Goal: Check status: Check status

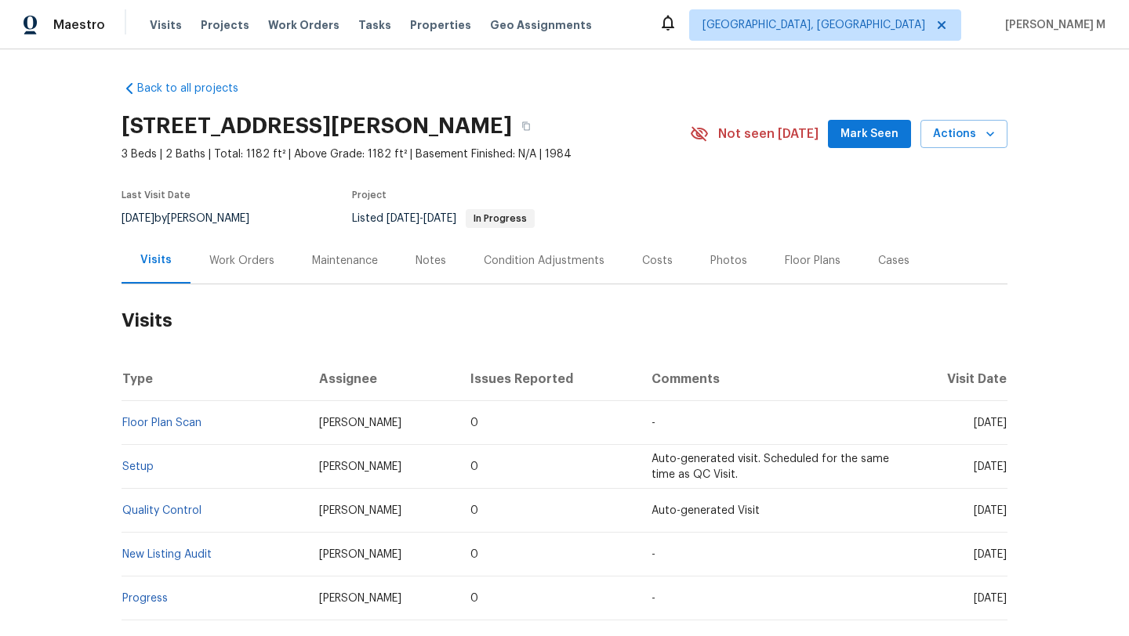
click at [227, 264] on div "Work Orders" at bounding box center [241, 261] width 65 height 16
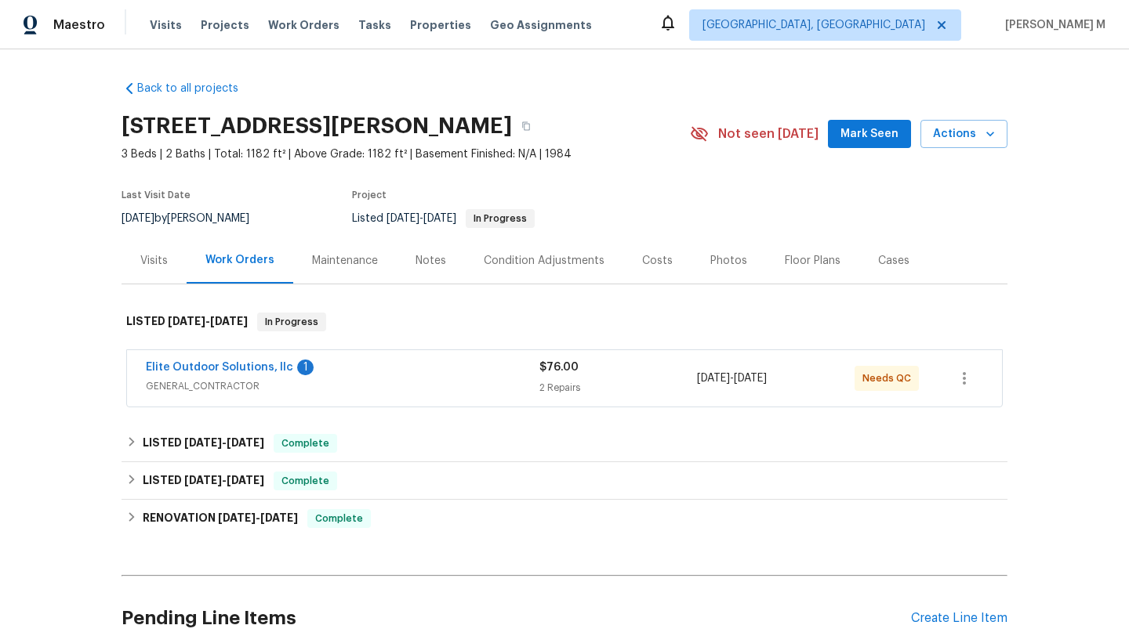
click at [352, 373] on div "Elite Outdoor Solutions, llc 1" at bounding box center [342, 369] width 393 height 19
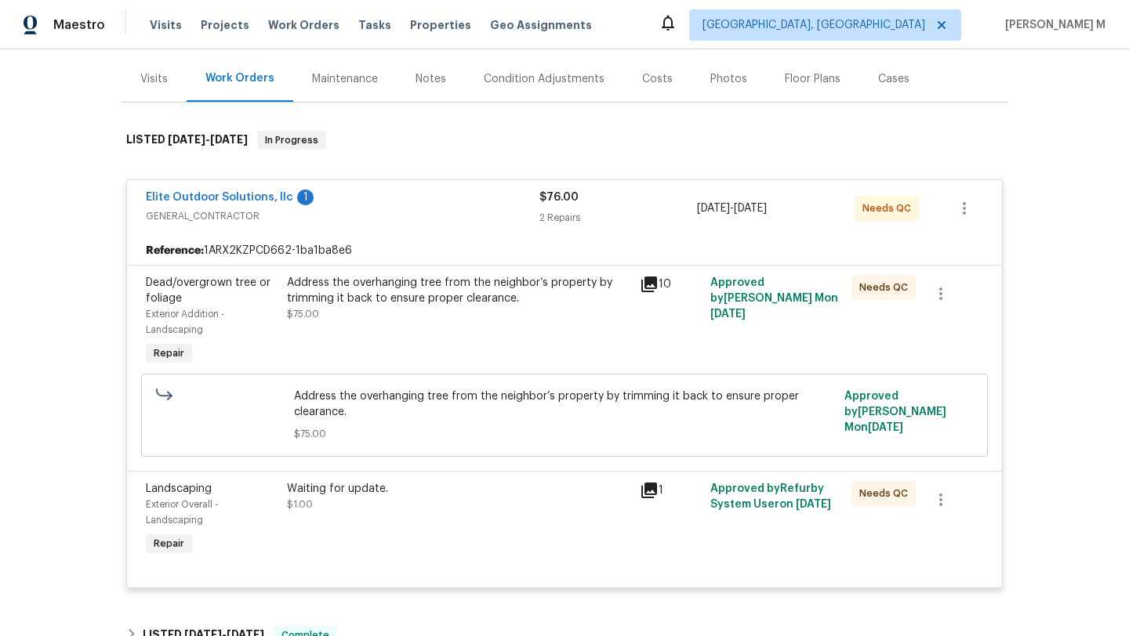
scroll to position [200, 0]
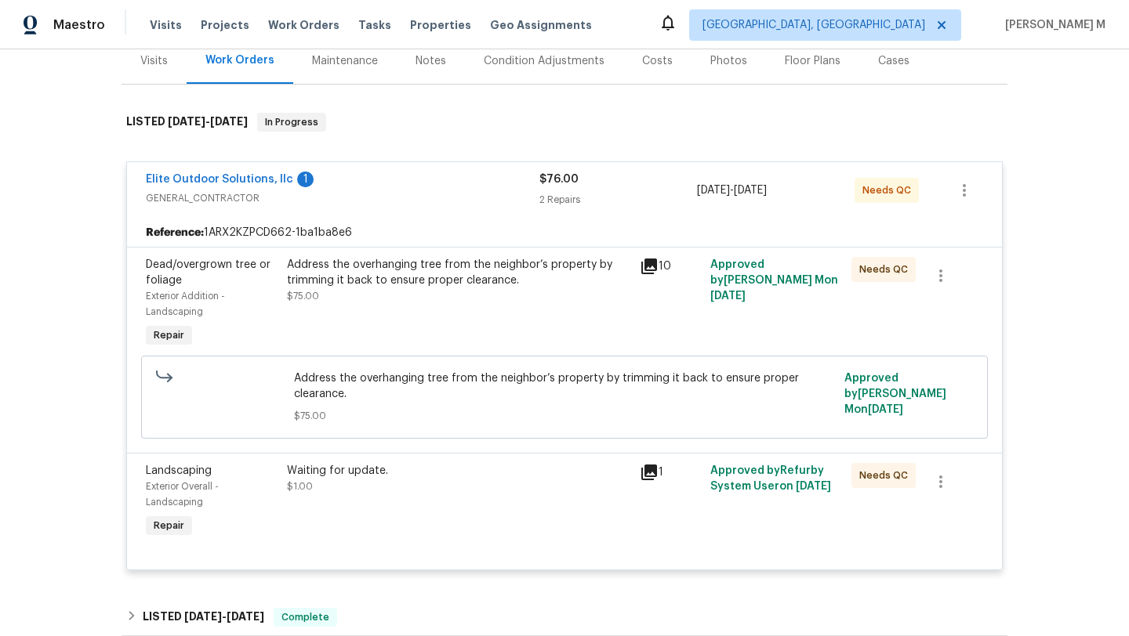
click at [162, 71] on div "Visits" at bounding box center [153, 61] width 65 height 46
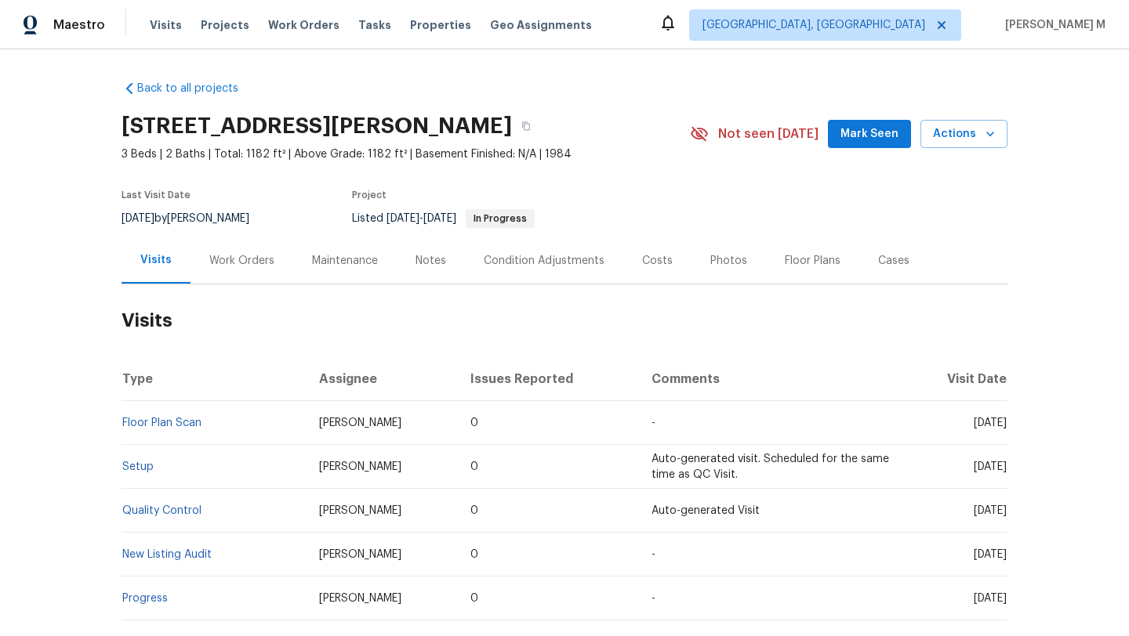
drag, startPoint x: 945, startPoint y: 426, endPoint x: 970, endPoint y: 427, distance: 24.4
click at [974, 427] on span "[DATE]" at bounding box center [990, 423] width 33 height 11
copy span "[DATE]"
click at [237, 256] on div "Work Orders" at bounding box center [241, 261] width 65 height 16
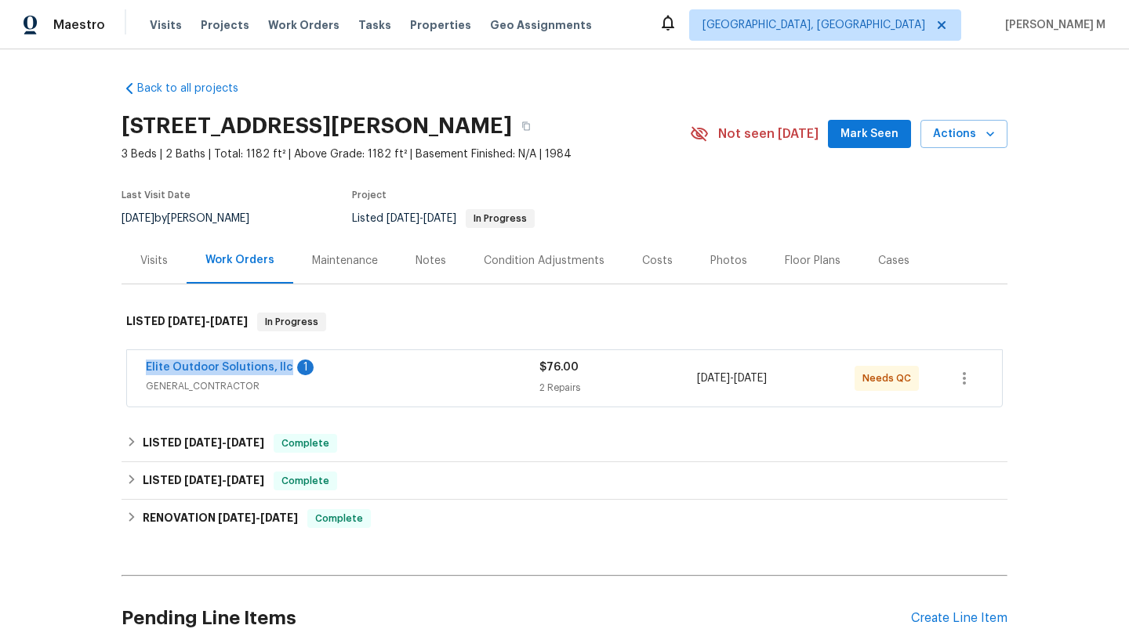
copy link "Elite Outdoor Solutions, llc"
drag, startPoint x: 125, startPoint y: 368, endPoint x: 281, endPoint y: 371, distance: 155.2
click at [281, 370] on div "Elite Outdoor Solutions, llc 1 GENERAL_CONTRACTOR $76.00 2 Repairs [DATE] - [DA…" at bounding box center [564, 378] width 875 height 56
click at [398, 372] on div "Elite Outdoor Solutions, llc 1" at bounding box center [342, 369] width 393 height 19
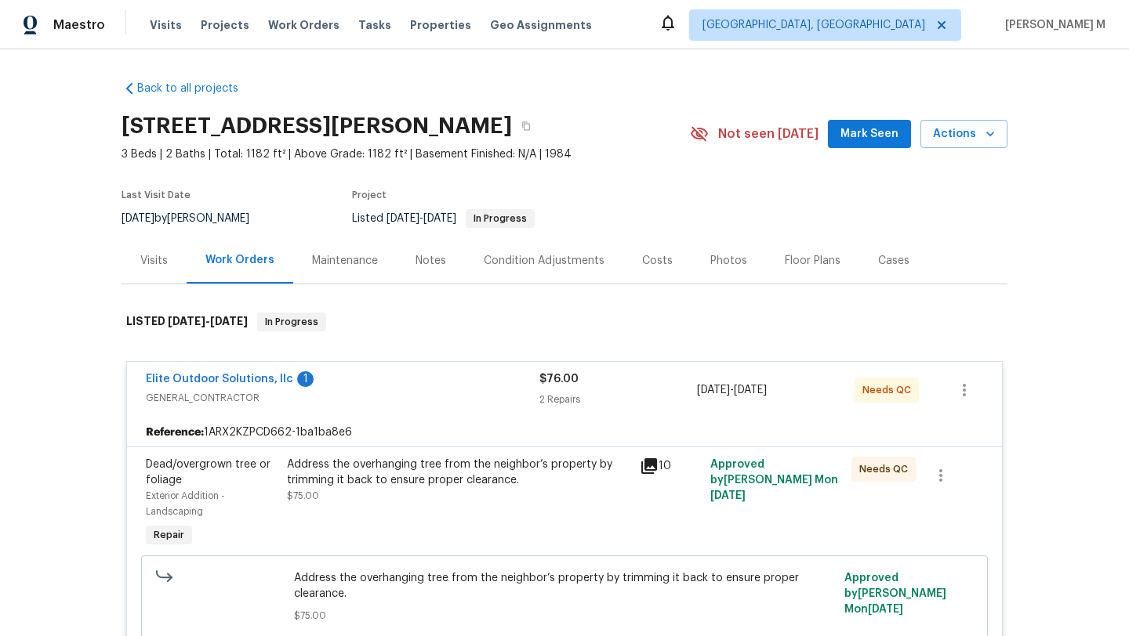
scroll to position [59, 0]
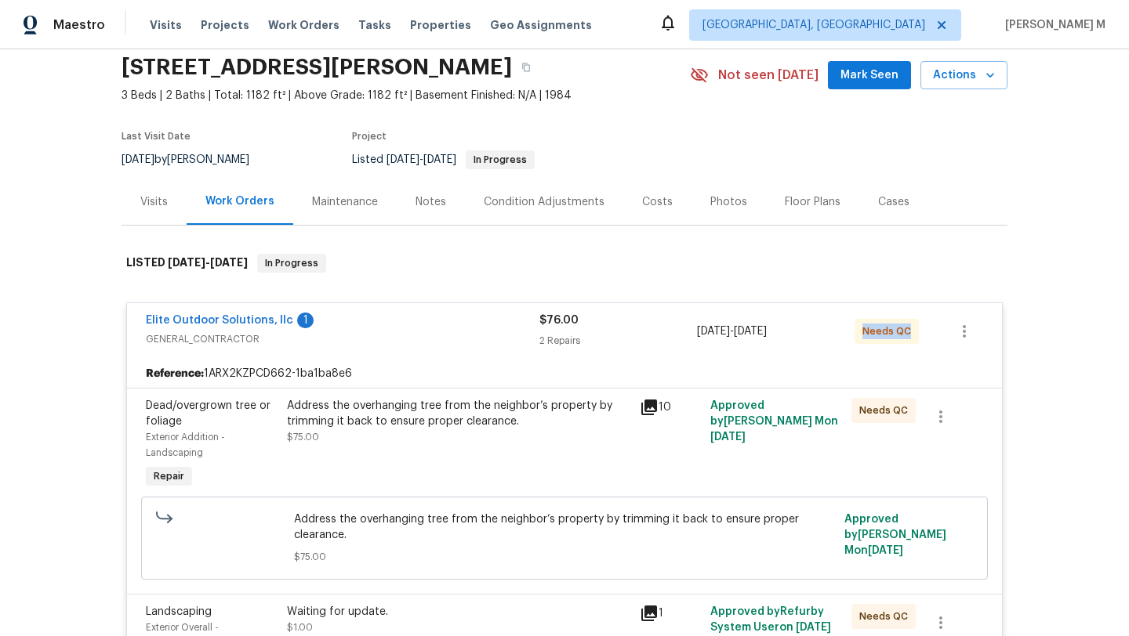
drag, startPoint x: 849, startPoint y: 332, endPoint x: 903, endPoint y: 331, distance: 54.1
click at [903, 331] on div "Needs QC" at bounding box center [886, 331] width 64 height 25
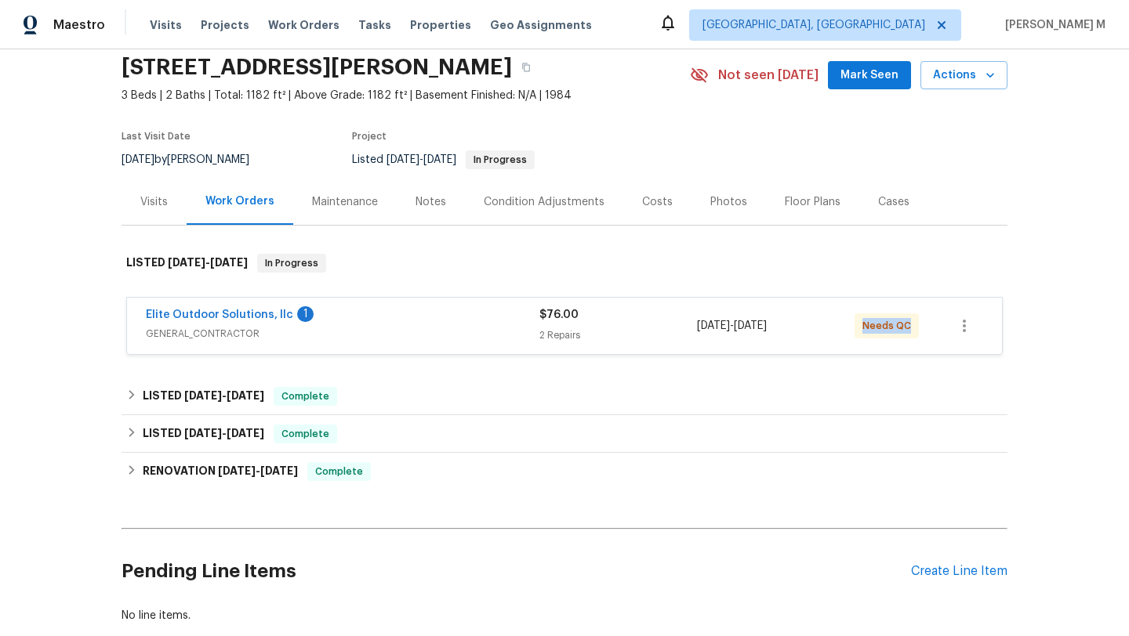
copy span "Needs QC"
